Goal: Task Accomplishment & Management: Manage account settings

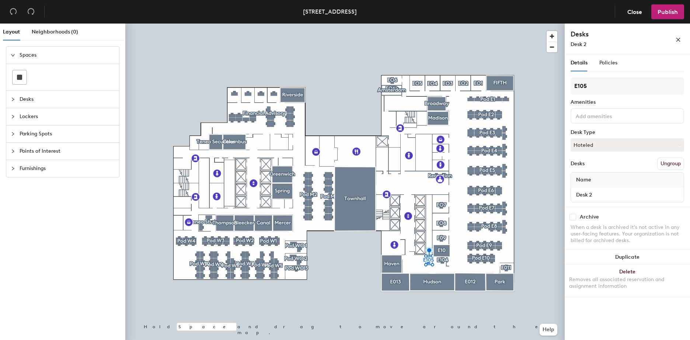
click at [605, 138] on div "E105 Amenities Desk Type Hoteled Desks Ungroup Name Desk 2" at bounding box center [626, 142] width 113 height 130
click at [602, 147] on button "Hoteled" at bounding box center [626, 145] width 113 height 13
click at [611, 165] on div "Assigned" at bounding box center [608, 167] width 74 height 11
click at [673, 10] on span "Publish" at bounding box center [667, 11] width 20 height 7
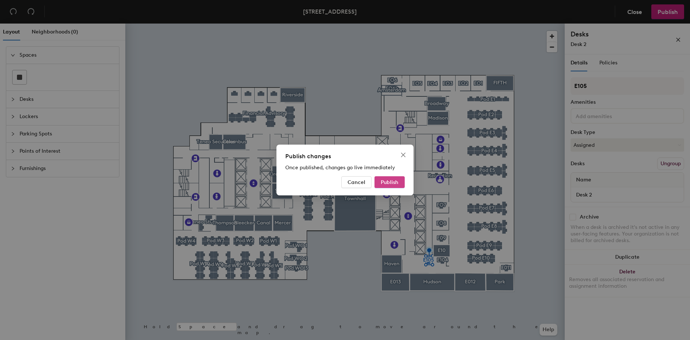
click at [387, 181] on span "Publish" at bounding box center [390, 182] width 18 height 6
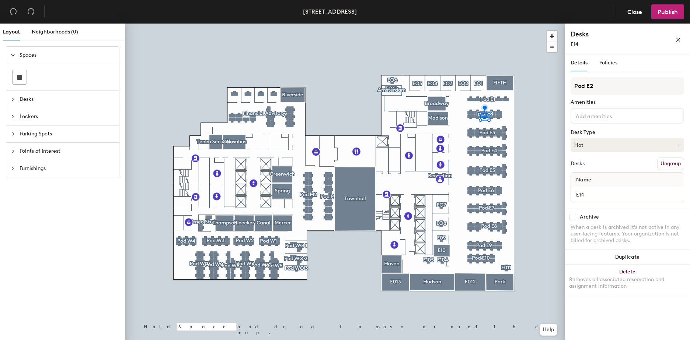
click at [627, 144] on button "Hot" at bounding box center [626, 145] width 113 height 13
click at [606, 185] on div "Hoteled" at bounding box center [608, 190] width 74 height 11
click at [678, 11] on button "Publish" at bounding box center [667, 11] width 33 height 15
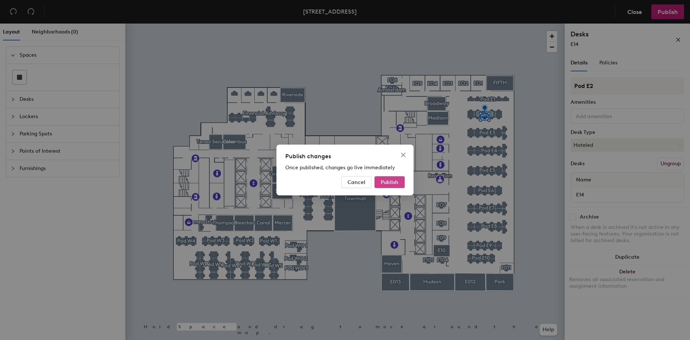
click at [391, 180] on span "Publish" at bounding box center [390, 182] width 18 height 6
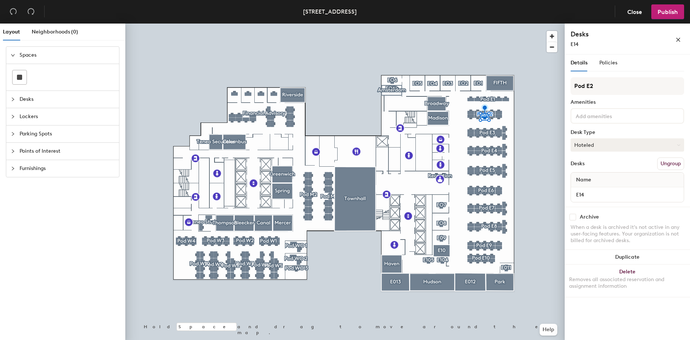
click at [581, 147] on button "Hoteled" at bounding box center [626, 145] width 113 height 13
click at [592, 185] on div "Hoteled" at bounding box center [608, 190] width 74 height 11
click at [607, 62] on span "Policies" at bounding box center [608, 63] width 18 height 6
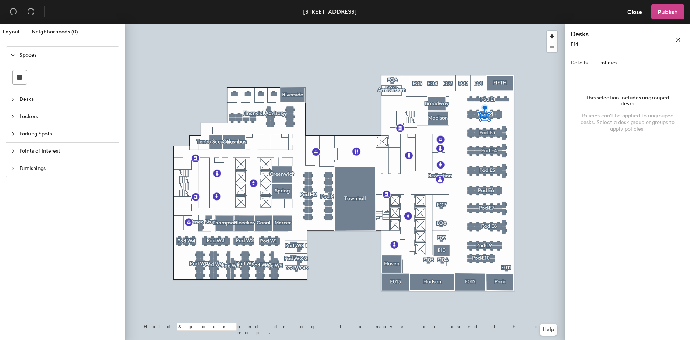
click at [668, 10] on span "Publish" at bounding box center [667, 11] width 20 height 7
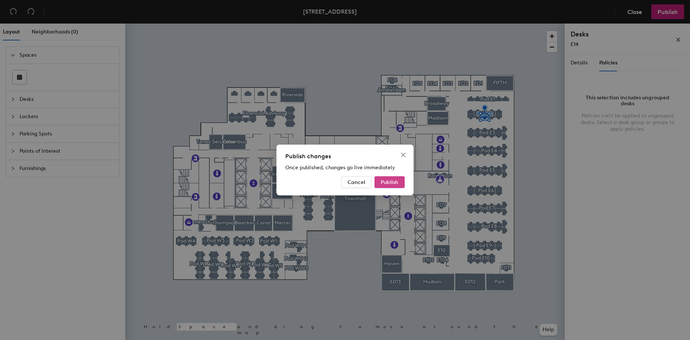
click at [388, 185] on span "Publish" at bounding box center [390, 182] width 18 height 6
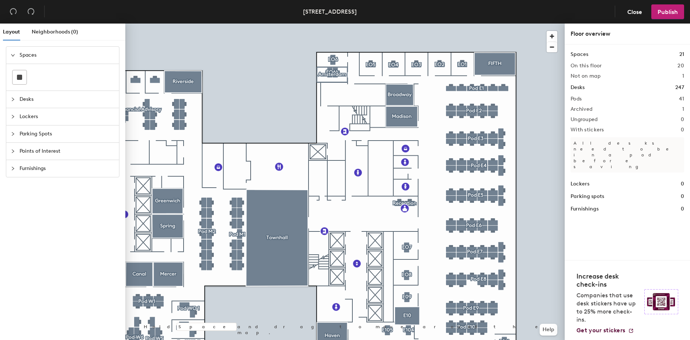
click at [469, 24] on div at bounding box center [344, 24] width 439 height 0
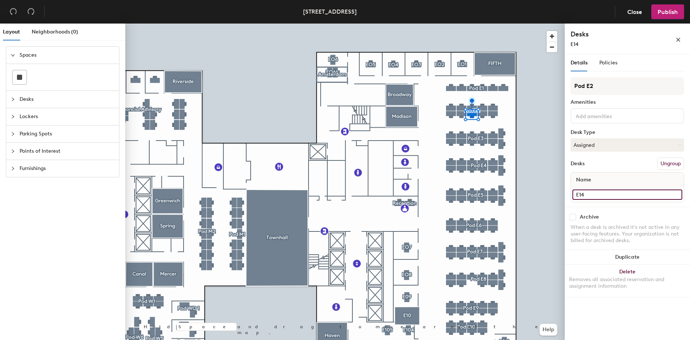
click at [611, 193] on input "E14" at bounding box center [627, 195] width 110 height 10
click at [596, 141] on button "Assigned" at bounding box center [626, 145] width 113 height 13
click at [597, 189] on div "Hoteled" at bounding box center [608, 190] width 74 height 11
click at [606, 63] on span "Policies" at bounding box center [608, 63] width 18 height 6
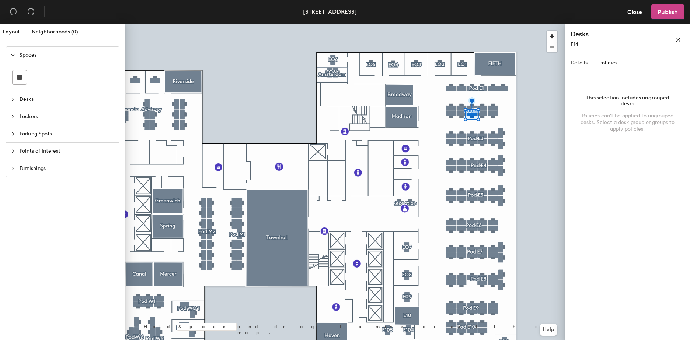
click at [658, 18] on button "Publish" at bounding box center [667, 11] width 33 height 15
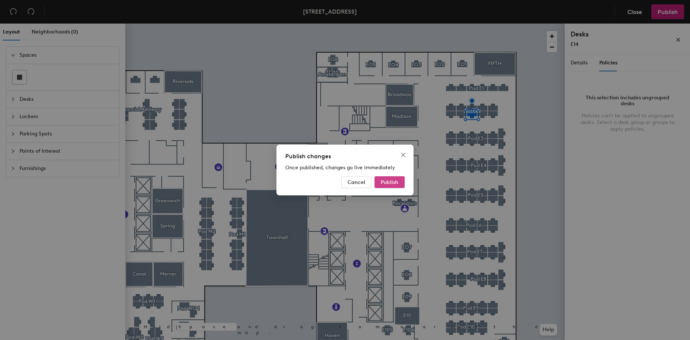
click at [377, 182] on button "Publish" at bounding box center [389, 182] width 30 height 12
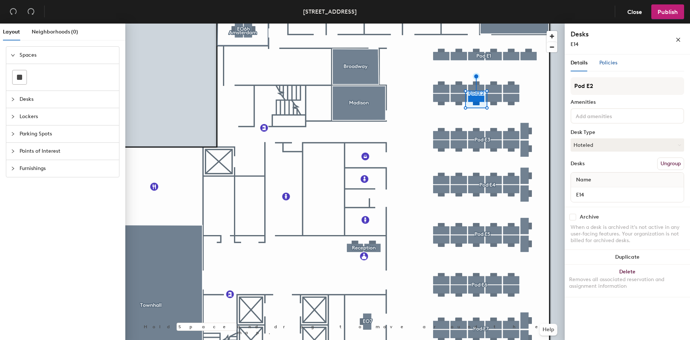
click at [616, 62] on span "Policies" at bounding box center [608, 63] width 18 height 6
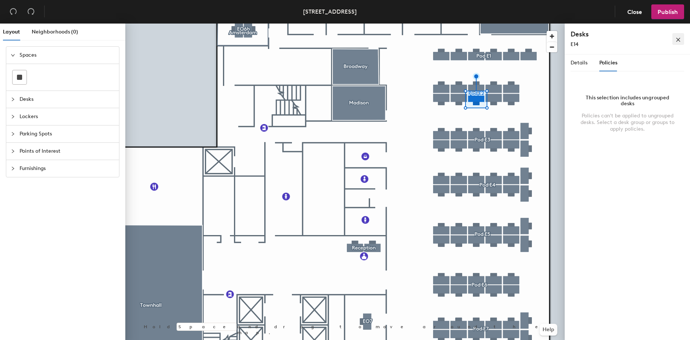
click at [680, 37] on button "button" at bounding box center [678, 39] width 12 height 12
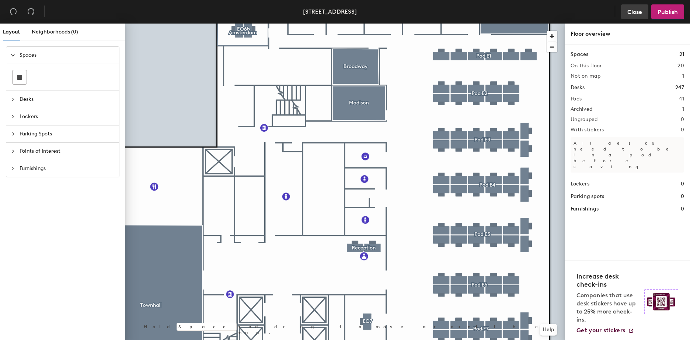
click at [637, 10] on span "Close" at bounding box center [634, 11] width 15 height 7
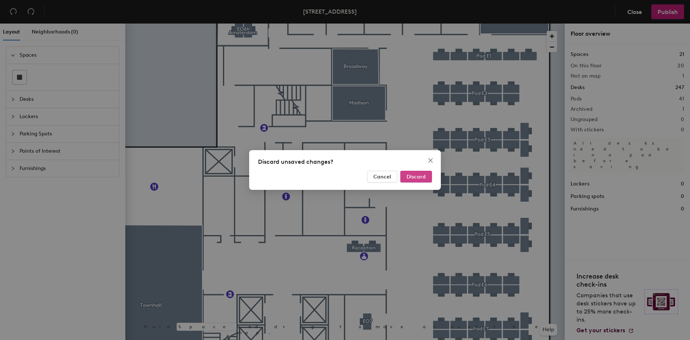
click at [424, 172] on button "Discard" at bounding box center [416, 177] width 32 height 12
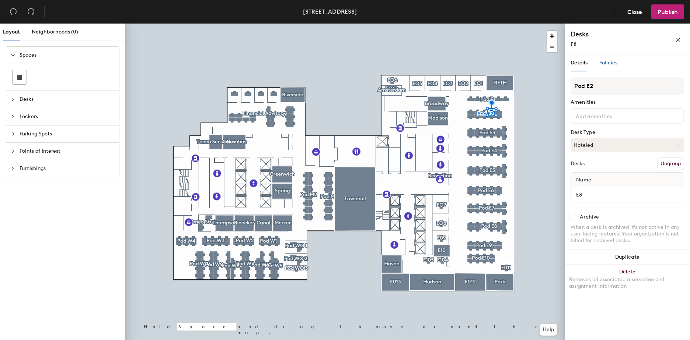
click at [610, 65] on span "Policies" at bounding box center [608, 63] width 18 height 6
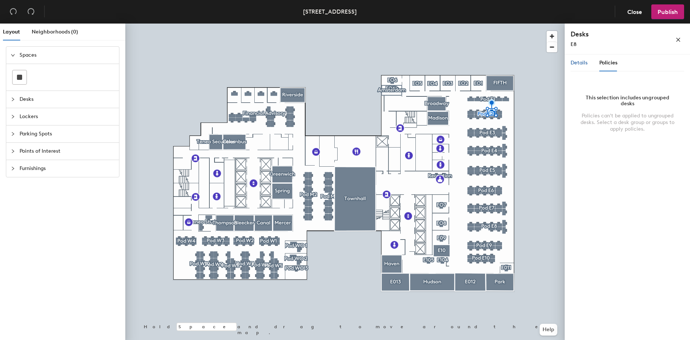
click at [572, 61] on span "Details" at bounding box center [578, 63] width 17 height 6
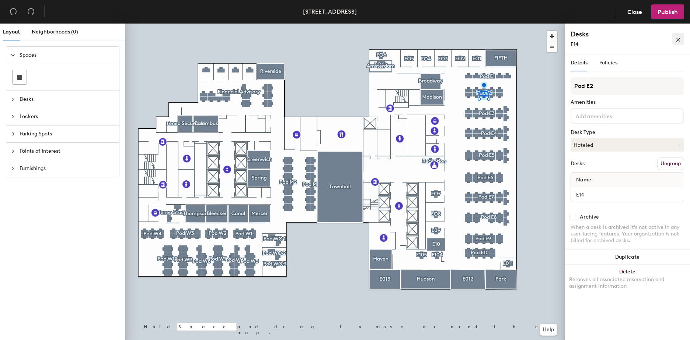
click at [680, 41] on icon "close" at bounding box center [677, 39] width 5 height 5
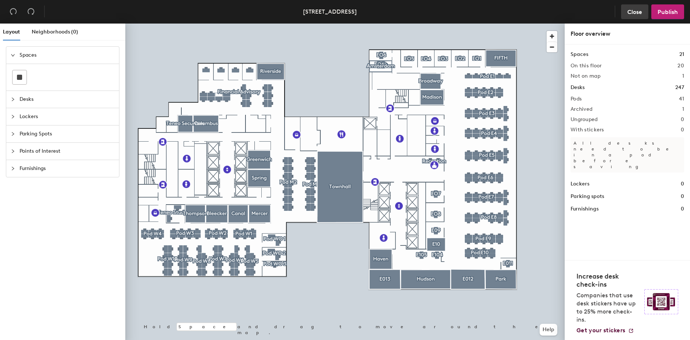
click at [629, 7] on button "Close" at bounding box center [634, 11] width 27 height 15
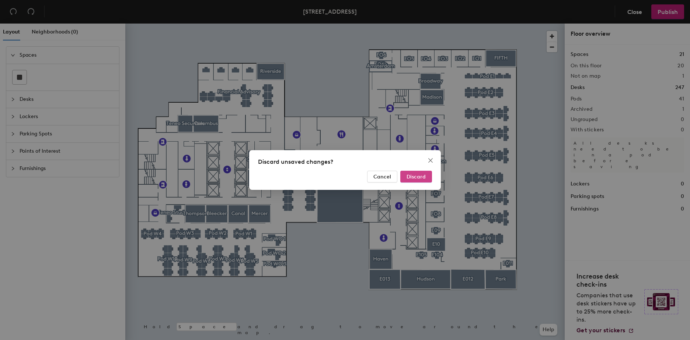
click at [412, 176] on span "Discard" at bounding box center [415, 177] width 19 height 6
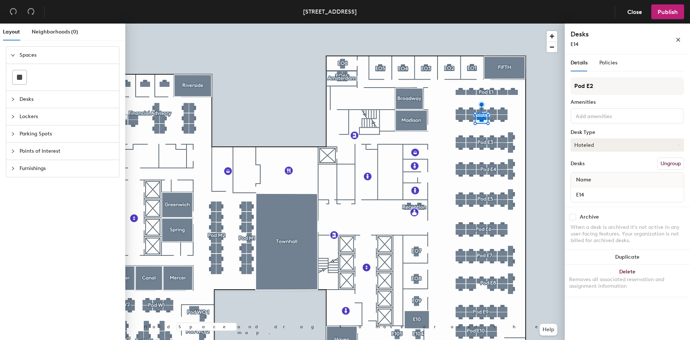
click at [610, 144] on button "Hoteled" at bounding box center [626, 145] width 113 height 13
click at [602, 184] on div "Hot" at bounding box center [608, 179] width 74 height 11
drag, startPoint x: 584, startPoint y: 141, endPoint x: 593, endPoint y: 148, distance: 11.0
click at [584, 141] on button "Hot" at bounding box center [626, 145] width 113 height 13
click at [605, 188] on div "Hoteled" at bounding box center [608, 190] width 74 height 11
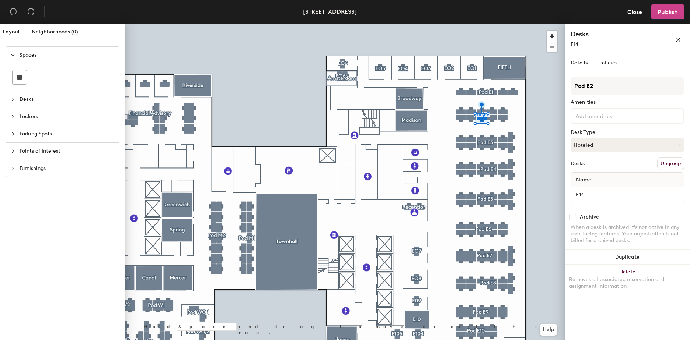
click at [660, 10] on span "Publish" at bounding box center [667, 11] width 20 height 7
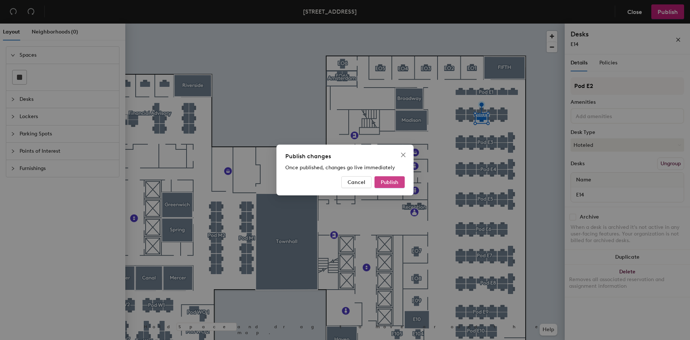
click at [385, 181] on span "Publish" at bounding box center [390, 182] width 18 height 6
